Goal: Check status

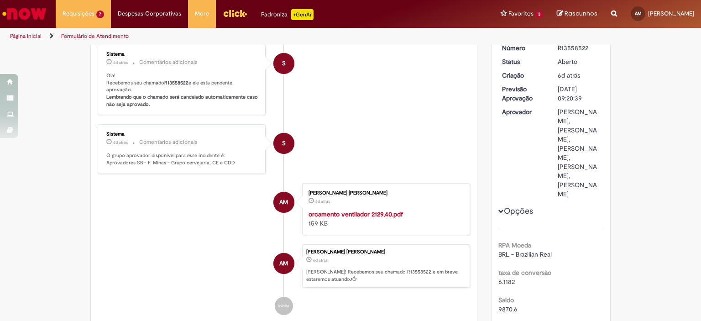
scroll to position [113, 0]
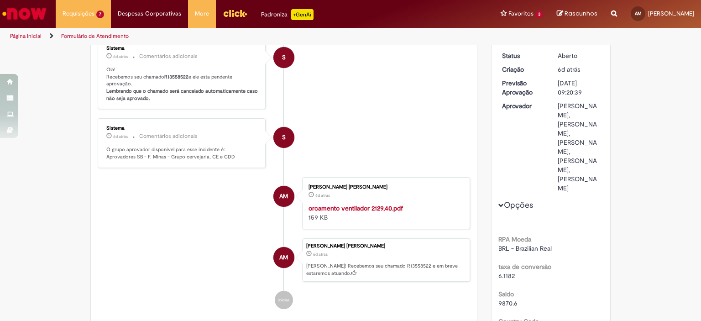
click at [335, 255] on p "6d atrás 6 dias atrás" at bounding box center [385, 253] width 159 height 9
click at [339, 267] on p "[PERSON_NAME]! Recebemos seu chamado R13558522 e em breve estaremos atuando." at bounding box center [385, 270] width 159 height 14
click at [352, 272] on icon "Ana Paula Antunes Parreiras Augusta Magalhaes" at bounding box center [354, 272] width 5 height 5
click at [319, 253] on span "6d atrás" at bounding box center [320, 254] width 15 height 5
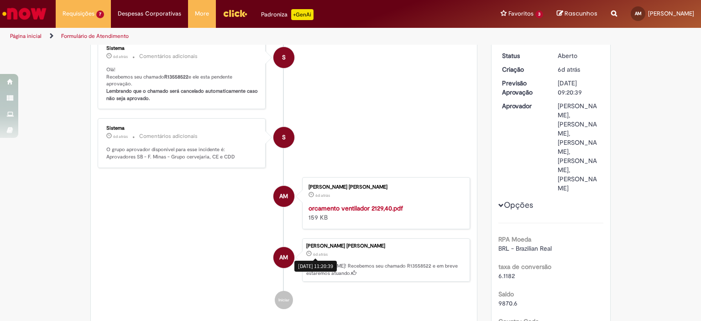
click at [316, 253] on span "6d atrás" at bounding box center [320, 254] width 15 height 5
click at [317, 257] on div "[PERSON_NAME] [PERSON_NAME] 6d atrás 6 dias atrás [PERSON_NAME]! Recebemos seu …" at bounding box center [386, 260] width 168 height 44
click at [319, 205] on div "[DATE] 11:20:26" at bounding box center [317, 207] width 42 height 11
click at [172, 150] on p "O grupo aprovador disponível para esse incidente é: Aprovadores SB - F. Minas -…" at bounding box center [182, 153] width 152 height 14
click at [187, 83] on p "Olá! Recebemos seu chamado R13558522 e ele esta pendente aprovação. Lembrando q…" at bounding box center [182, 84] width 152 height 36
